Goal: Book appointment/travel/reservation

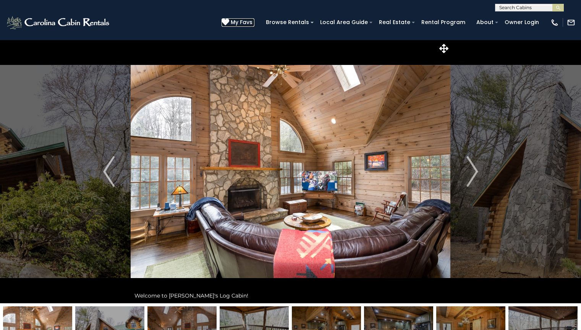
click at [249, 22] on span "My Favs" at bounding box center [242, 22] width 22 height 8
